Goal: Transaction & Acquisition: Purchase product/service

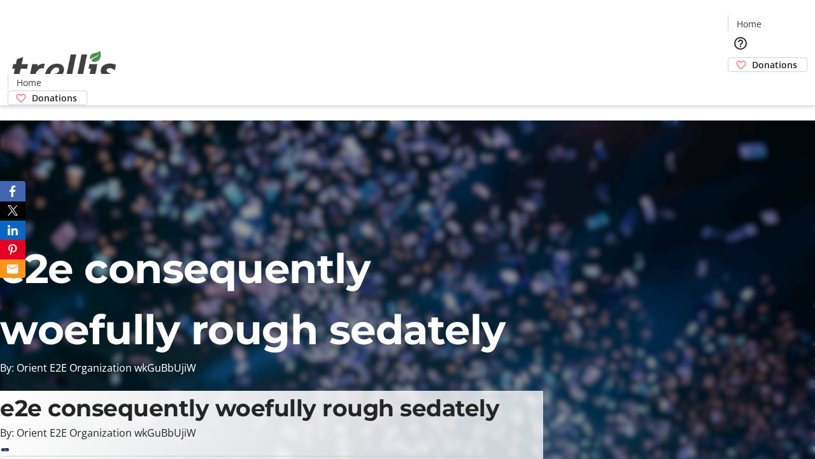
click at [752, 58] on span "Donations" at bounding box center [774, 64] width 45 height 13
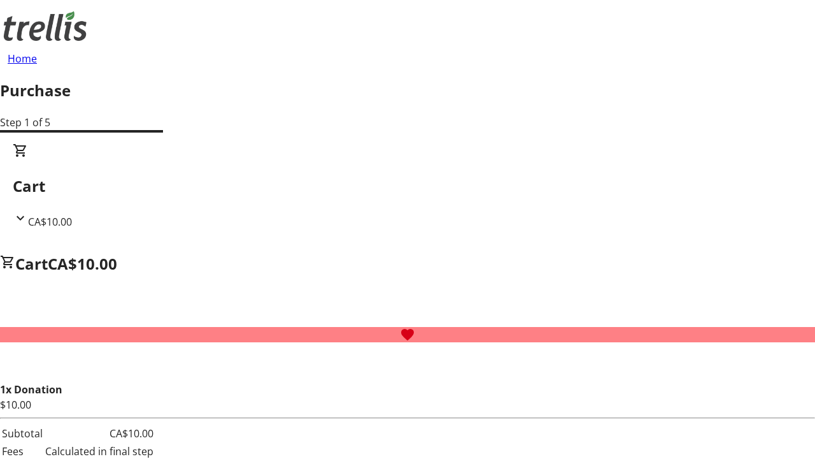
select select "CA"
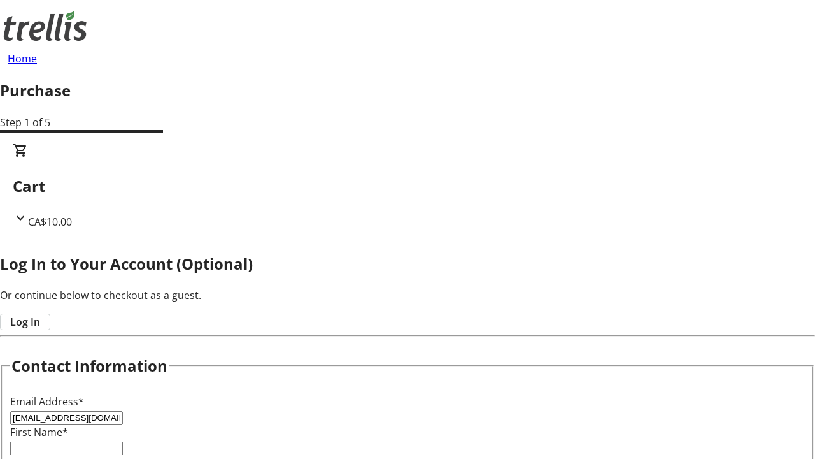
type input "[EMAIL_ADDRESS][DOMAIN_NAME]"
type input "[PERSON_NAME]"
type input "Reinger"
type input "[STREET_ADDRESS][PERSON_NAME]"
type input "Kelowna"
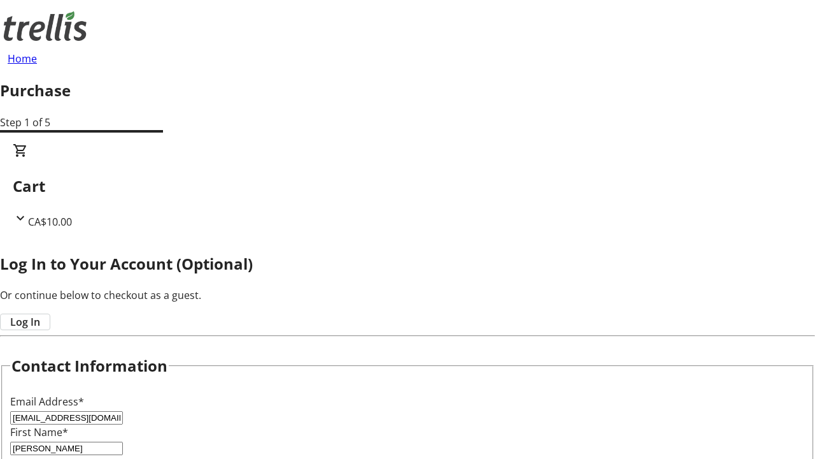
select select "BC"
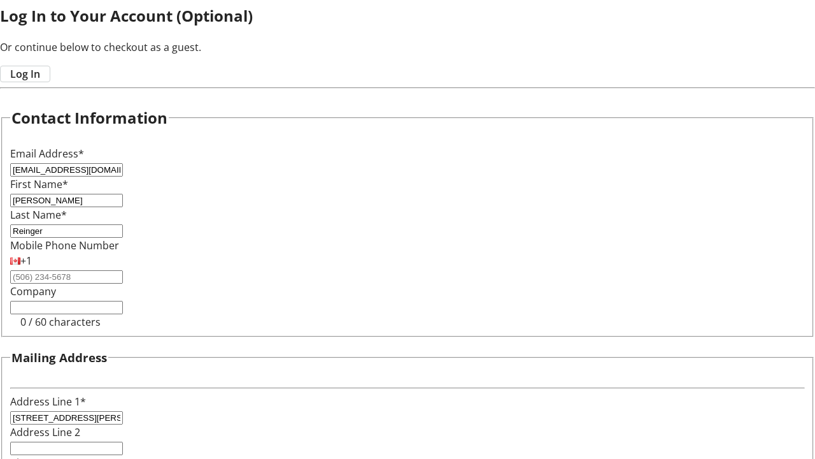
type input "Kelowna"
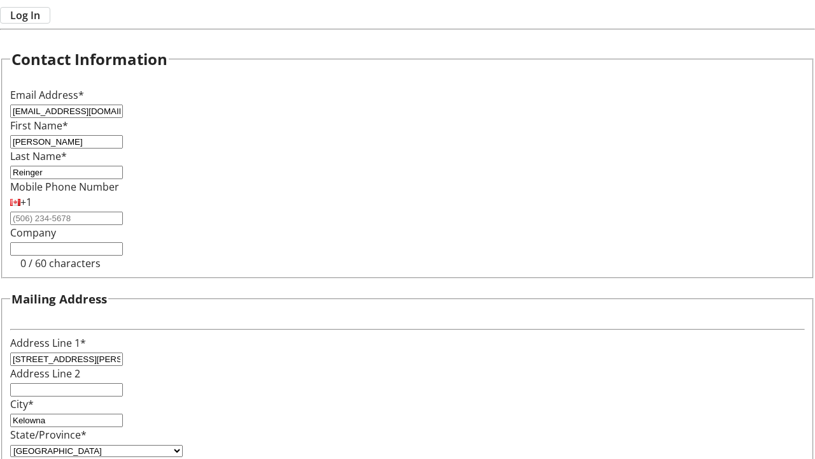
type input "V1Y 0C2"
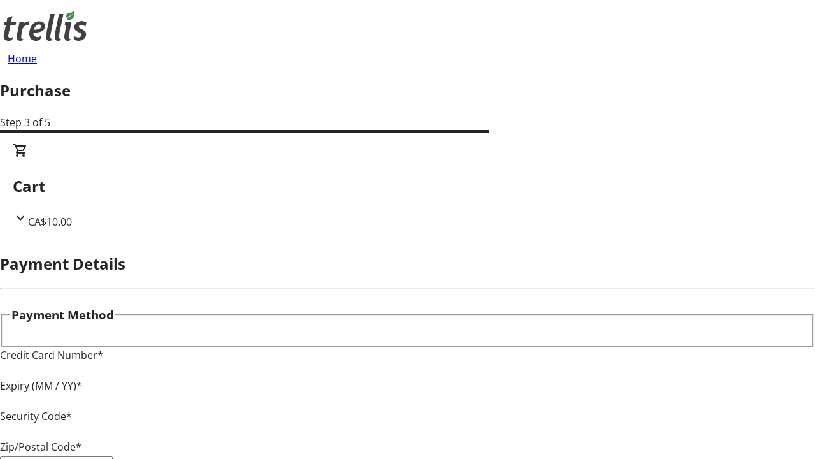
type input "V1Y 0C2"
